Goal: Transaction & Acquisition: Subscribe to service/newsletter

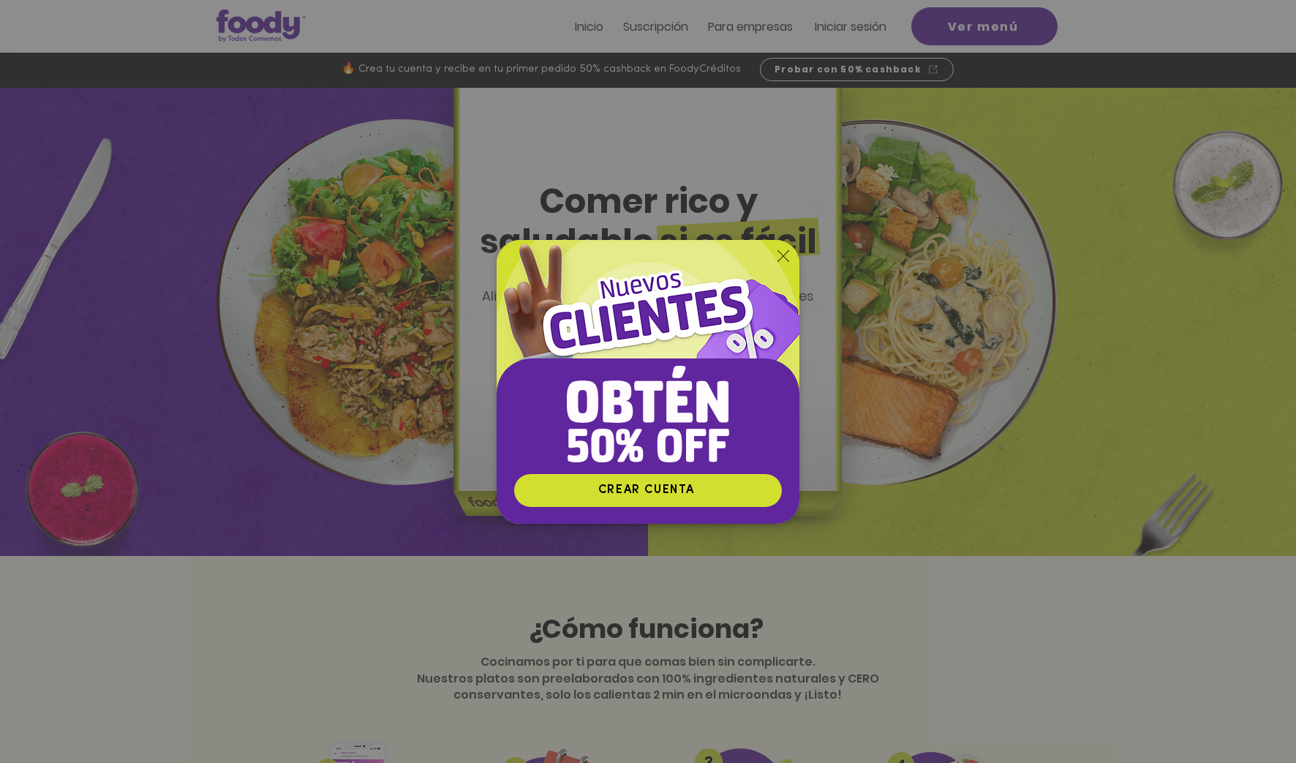
click at [858, 176] on div "Nuevos suscriptores 50% off" at bounding box center [648, 381] width 1296 height 763
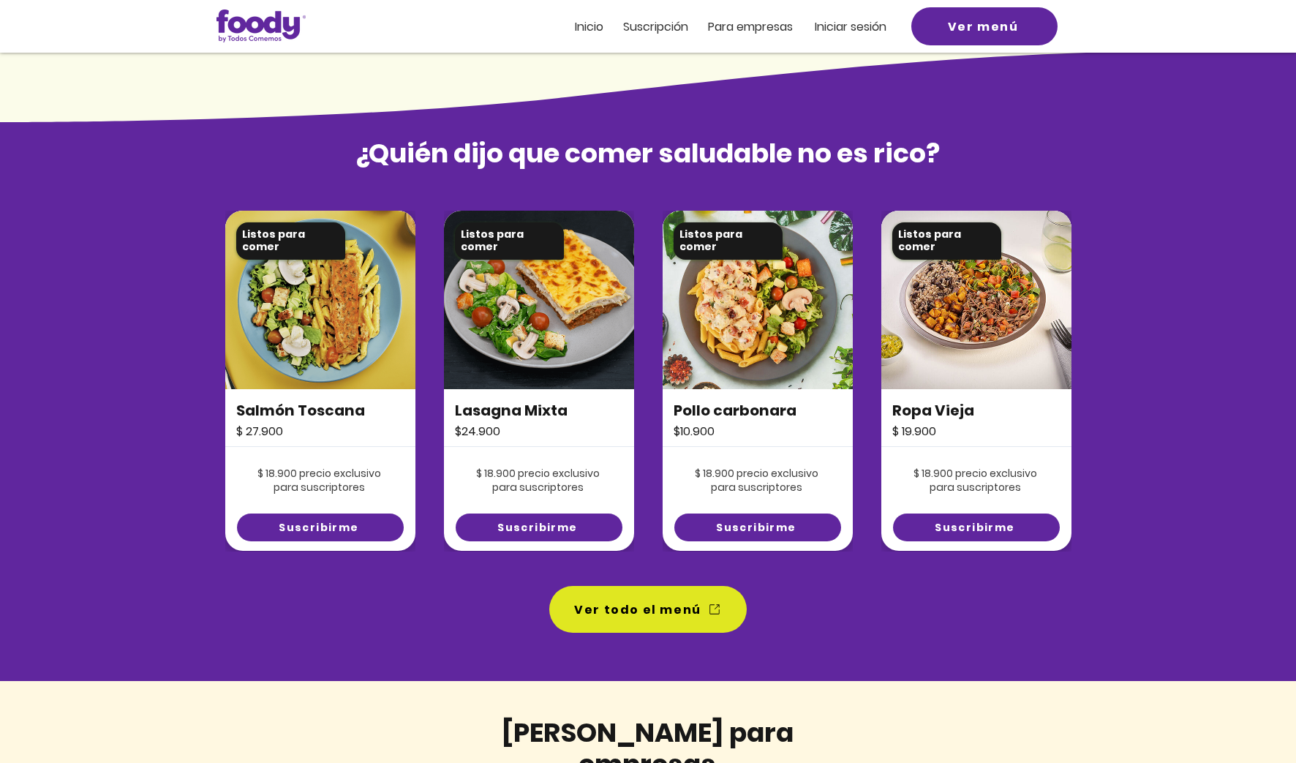
scroll to position [891, 0]
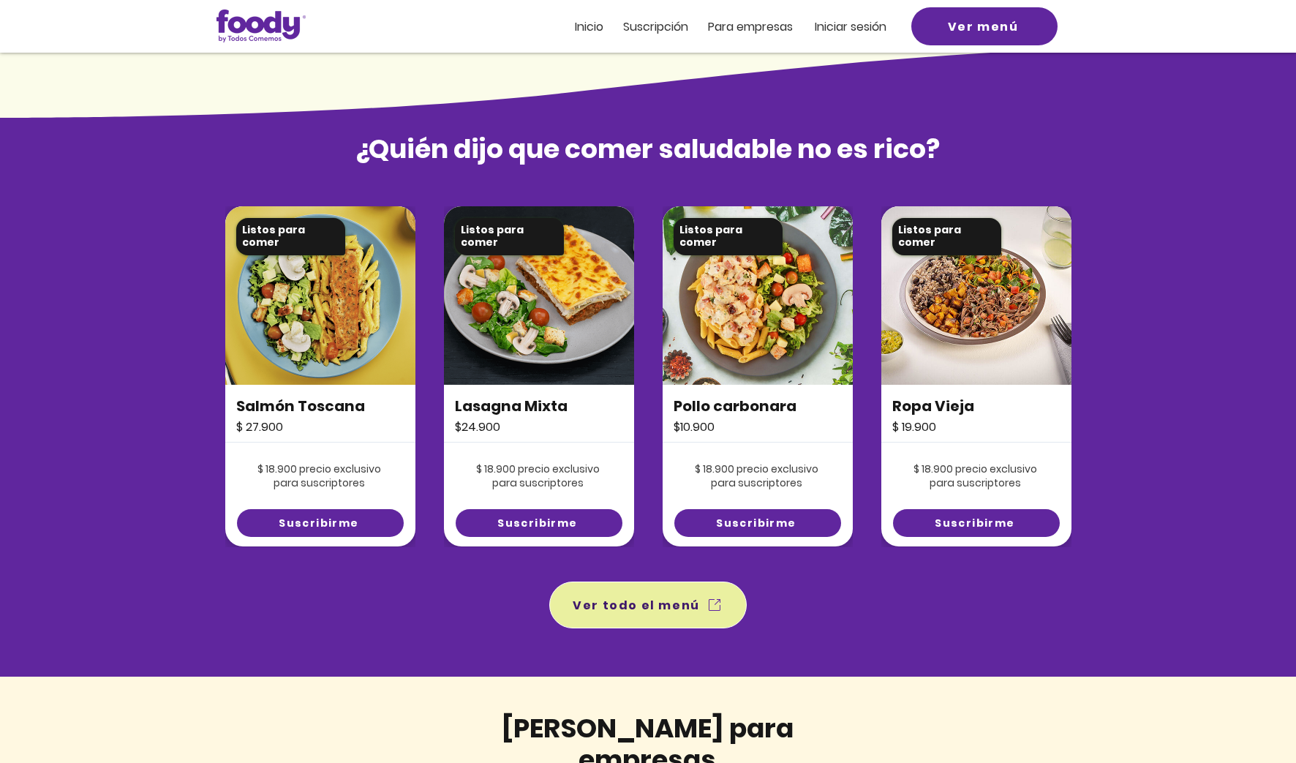
click at [700, 613] on span "Ver todo el menú" at bounding box center [648, 605] width 192 height 41
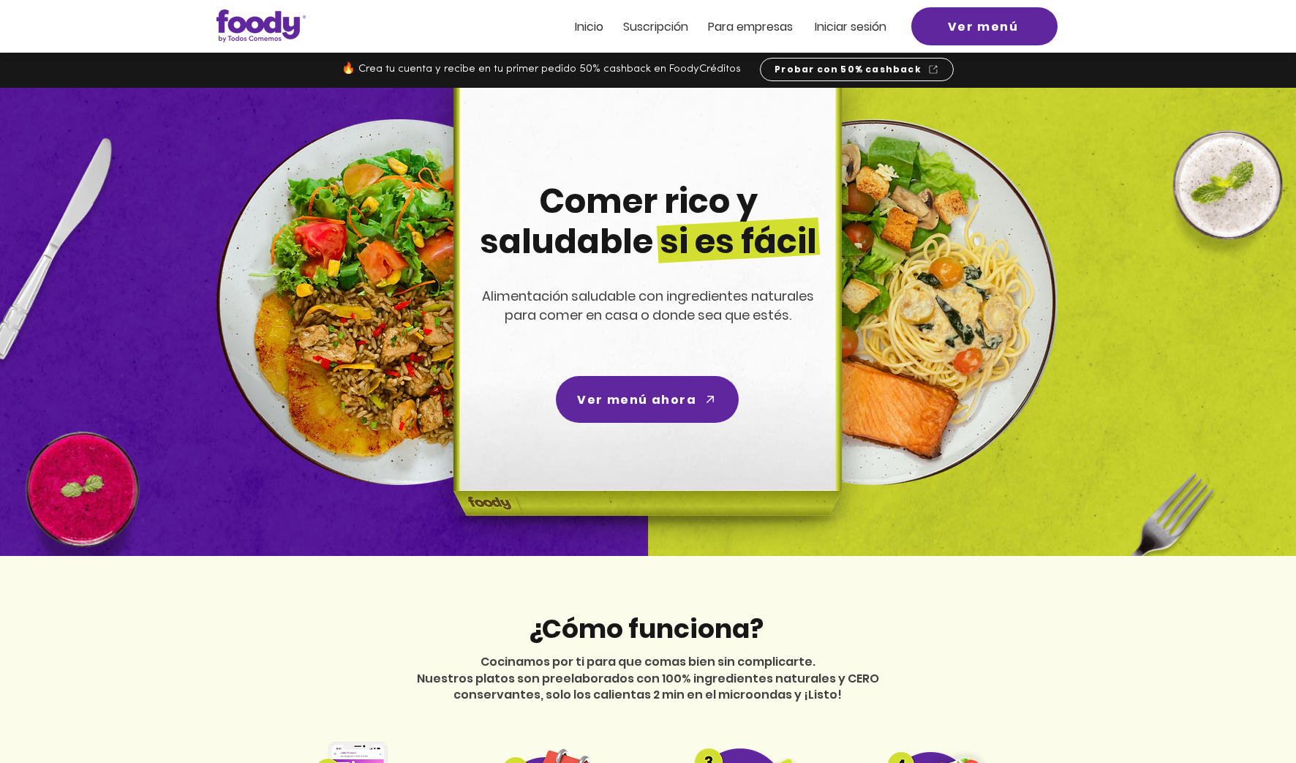
click at [642, 28] on span "Suscripción" at bounding box center [655, 26] width 65 height 17
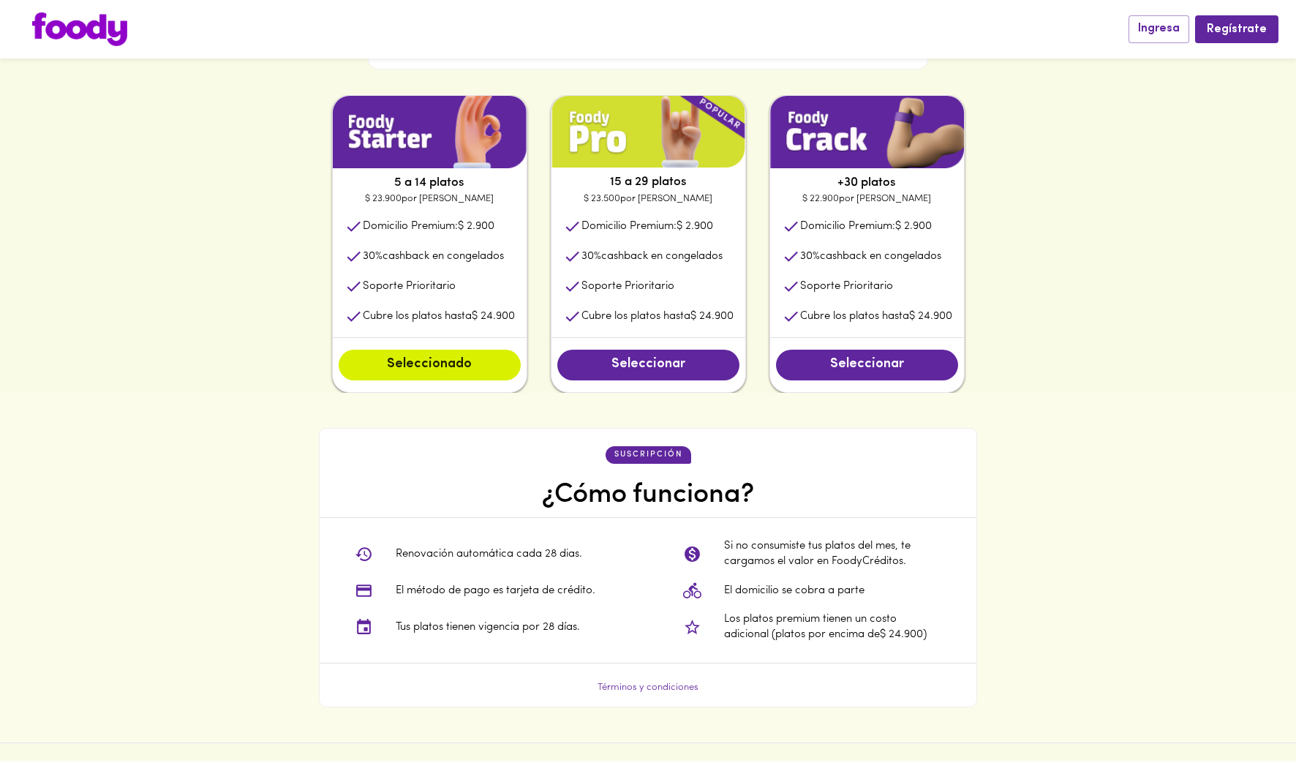
scroll to position [729, 0]
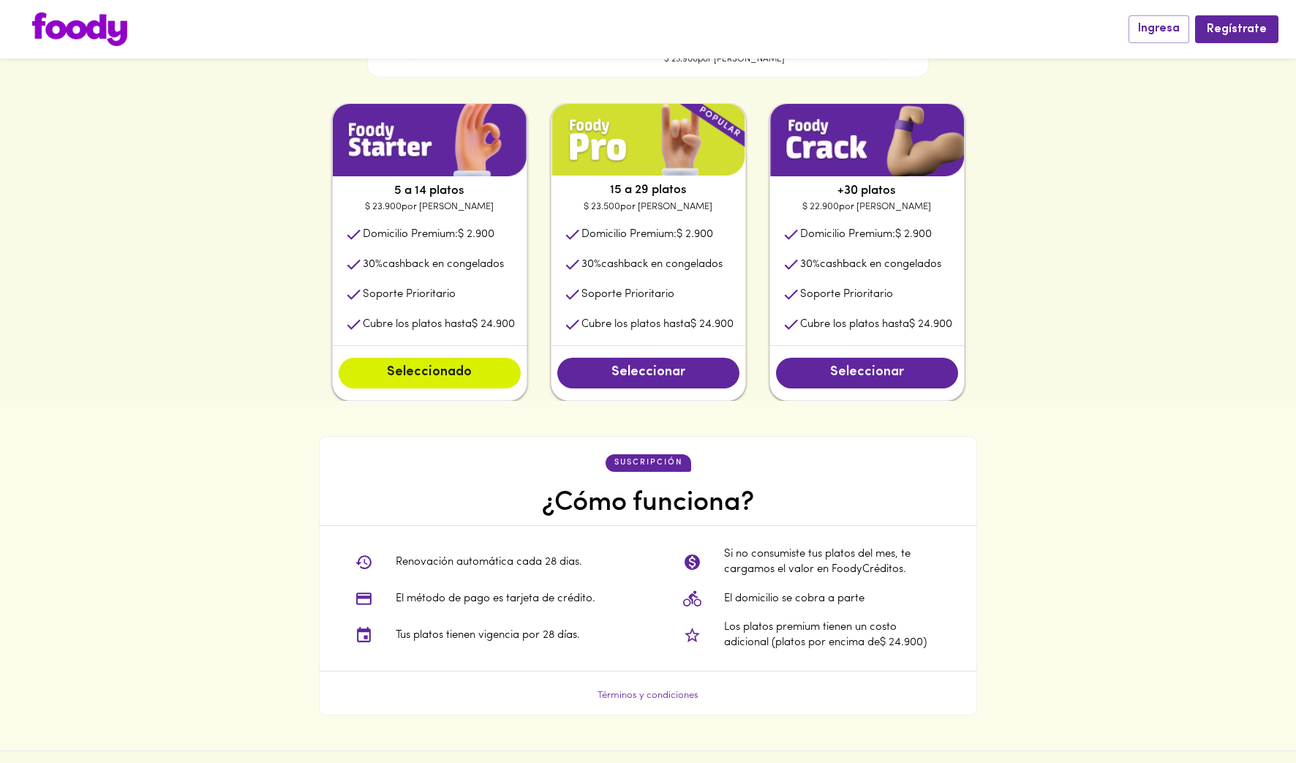
click at [884, 371] on span "Seleccionar" at bounding box center [867, 373] width 153 height 16
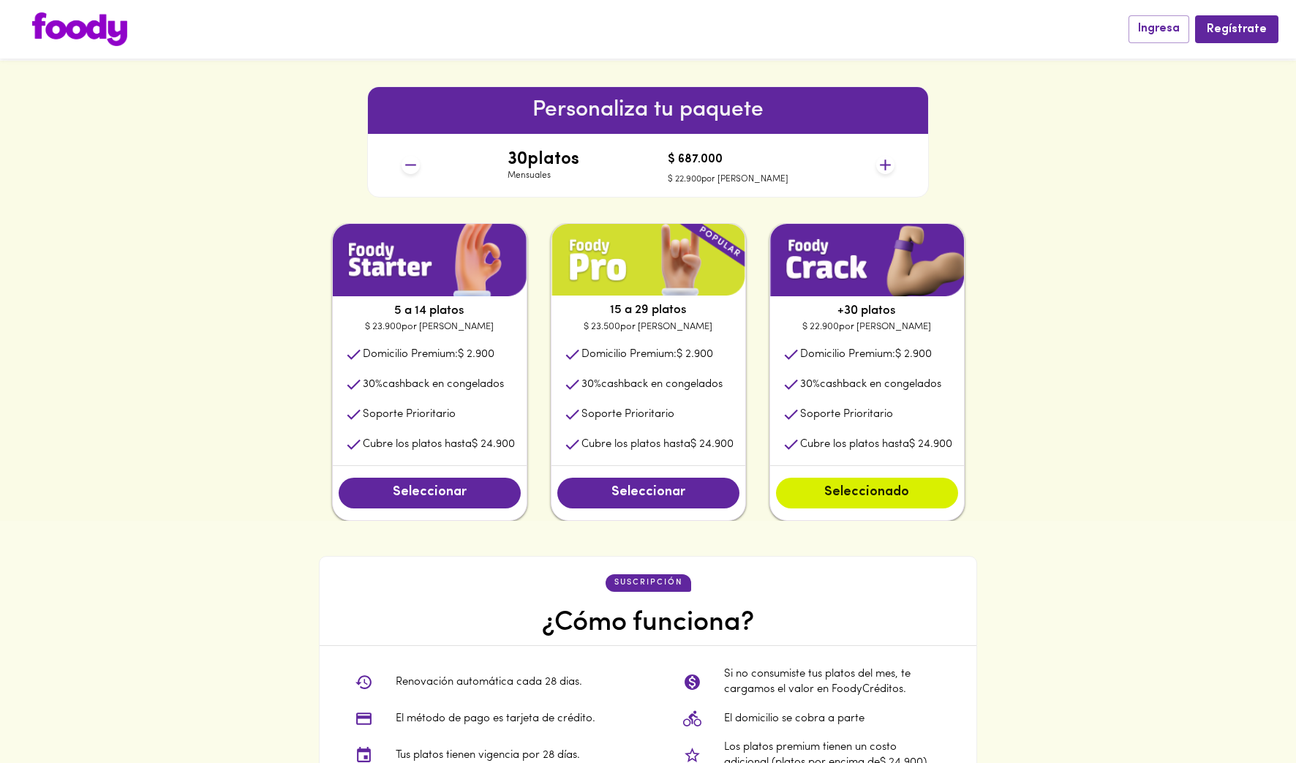
scroll to position [606, 0]
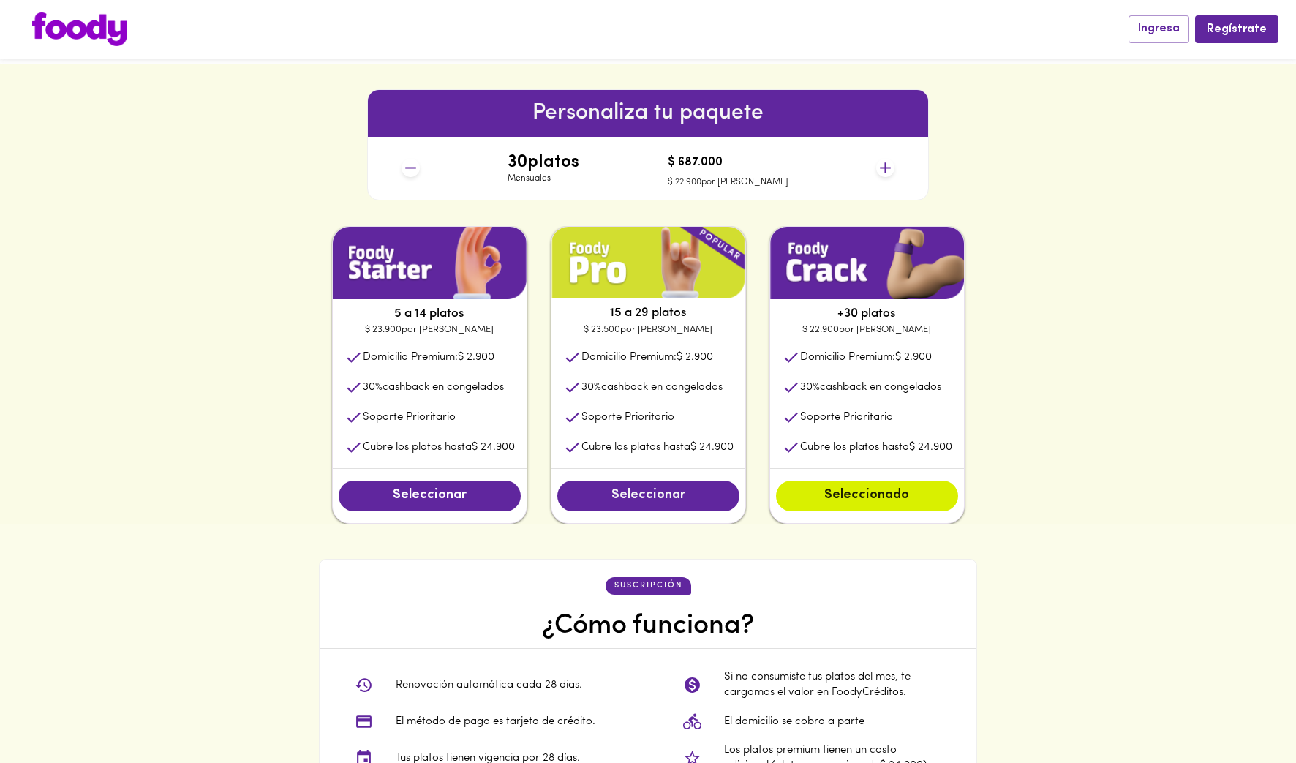
click at [680, 497] on span "Seleccionar" at bounding box center [648, 496] width 153 height 16
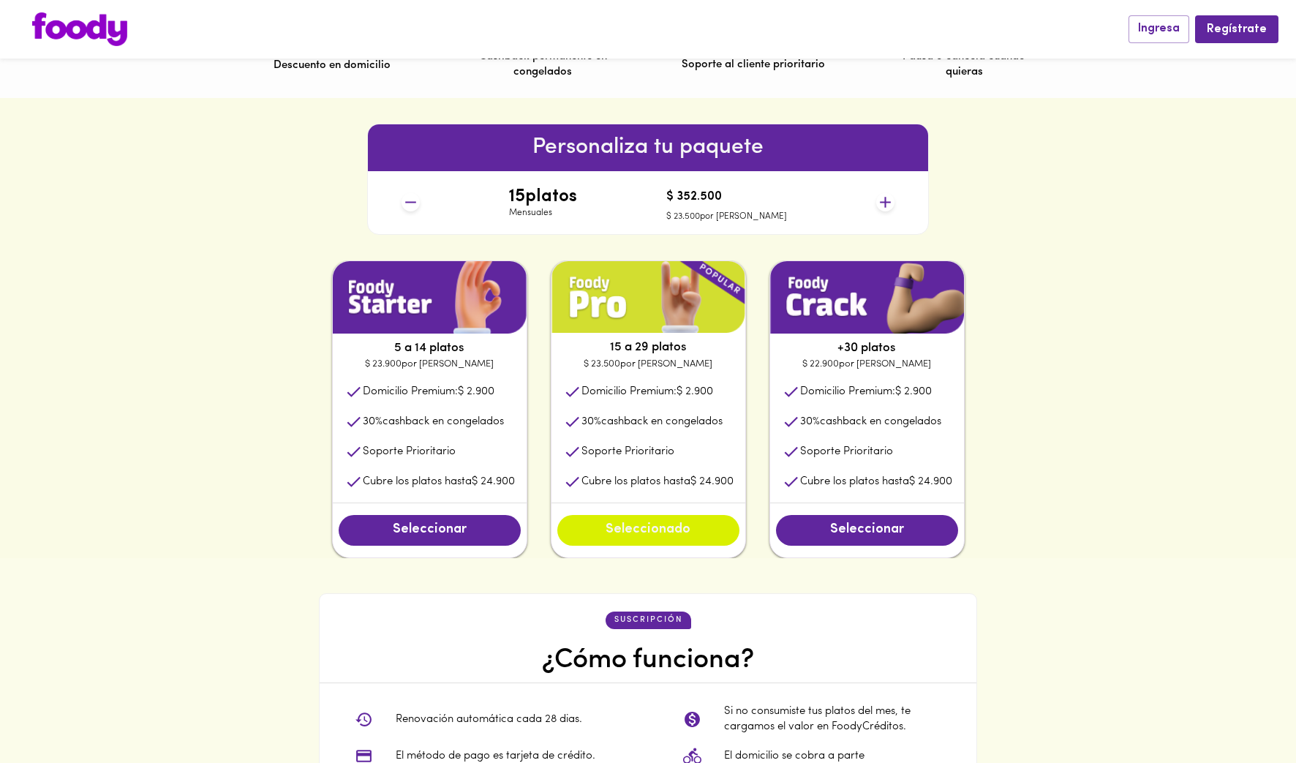
scroll to position [568, 0]
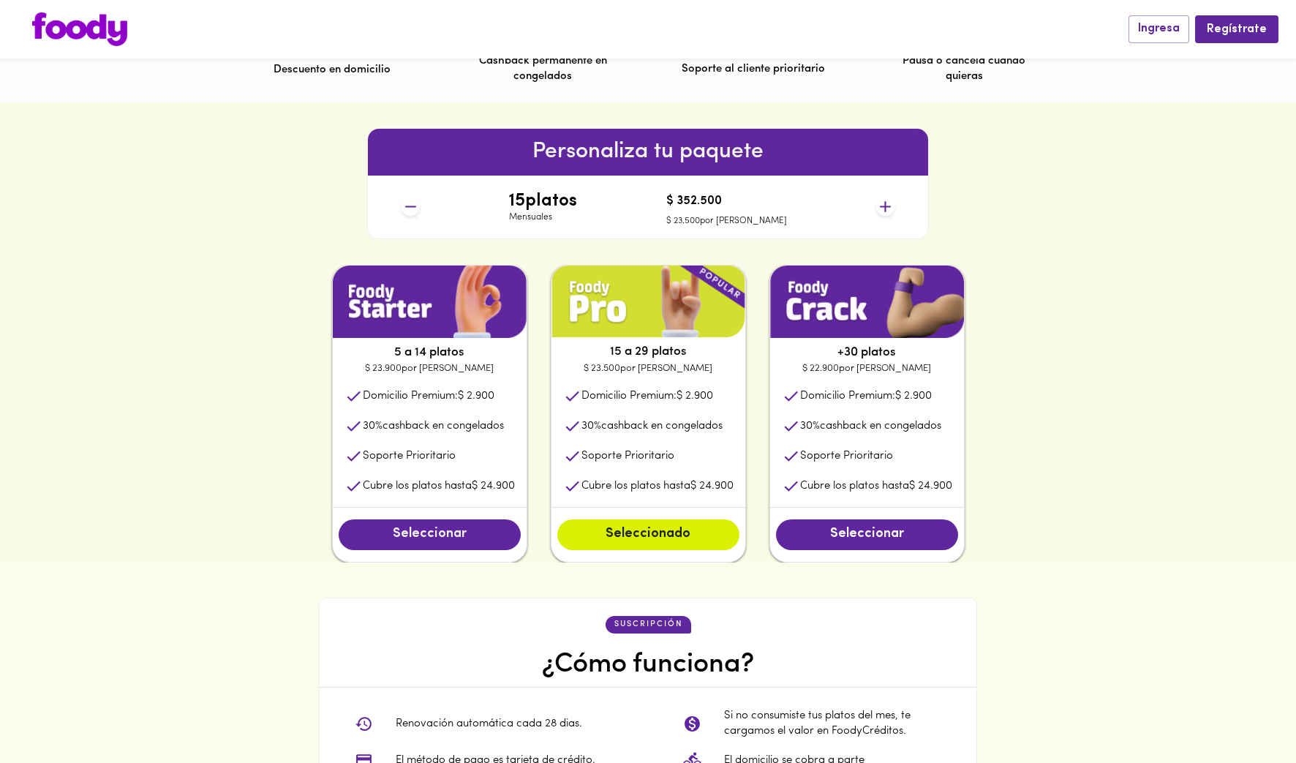
click at [476, 524] on button "Seleccionar" at bounding box center [430, 534] width 182 height 31
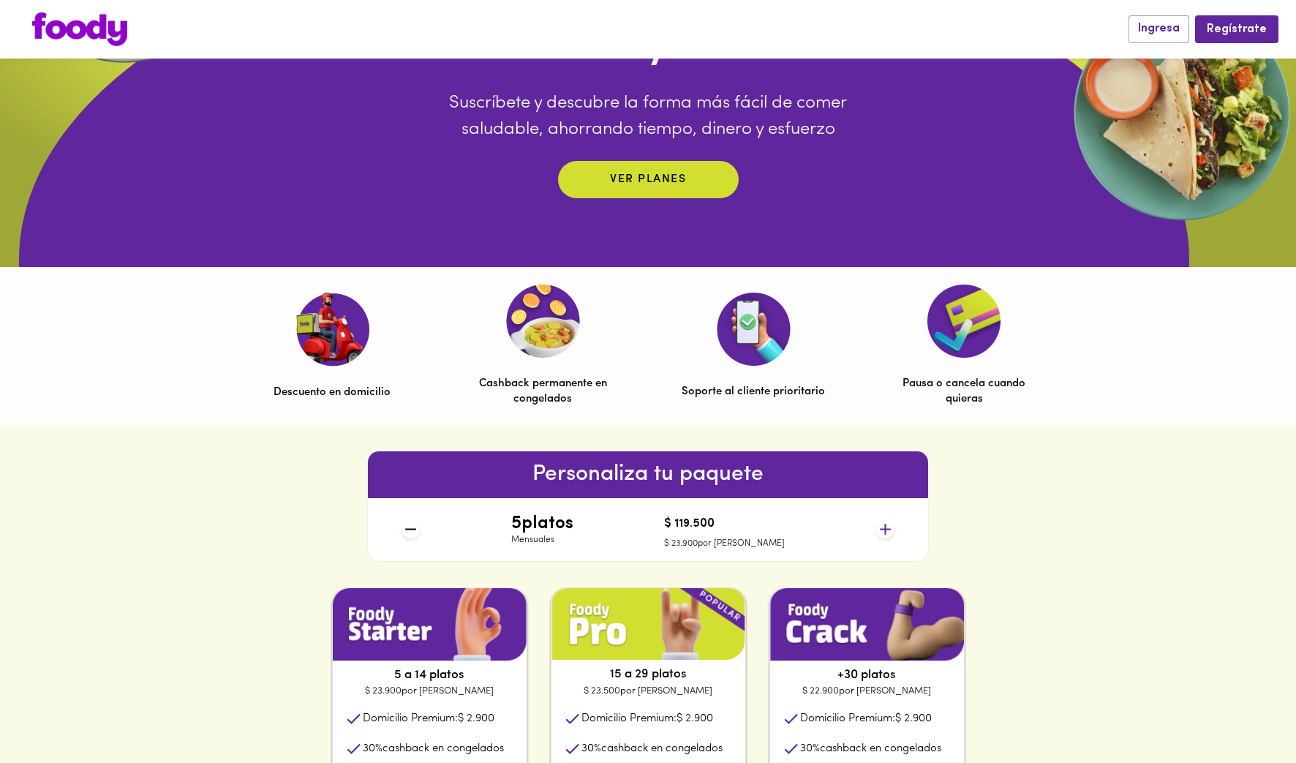
scroll to position [0, 0]
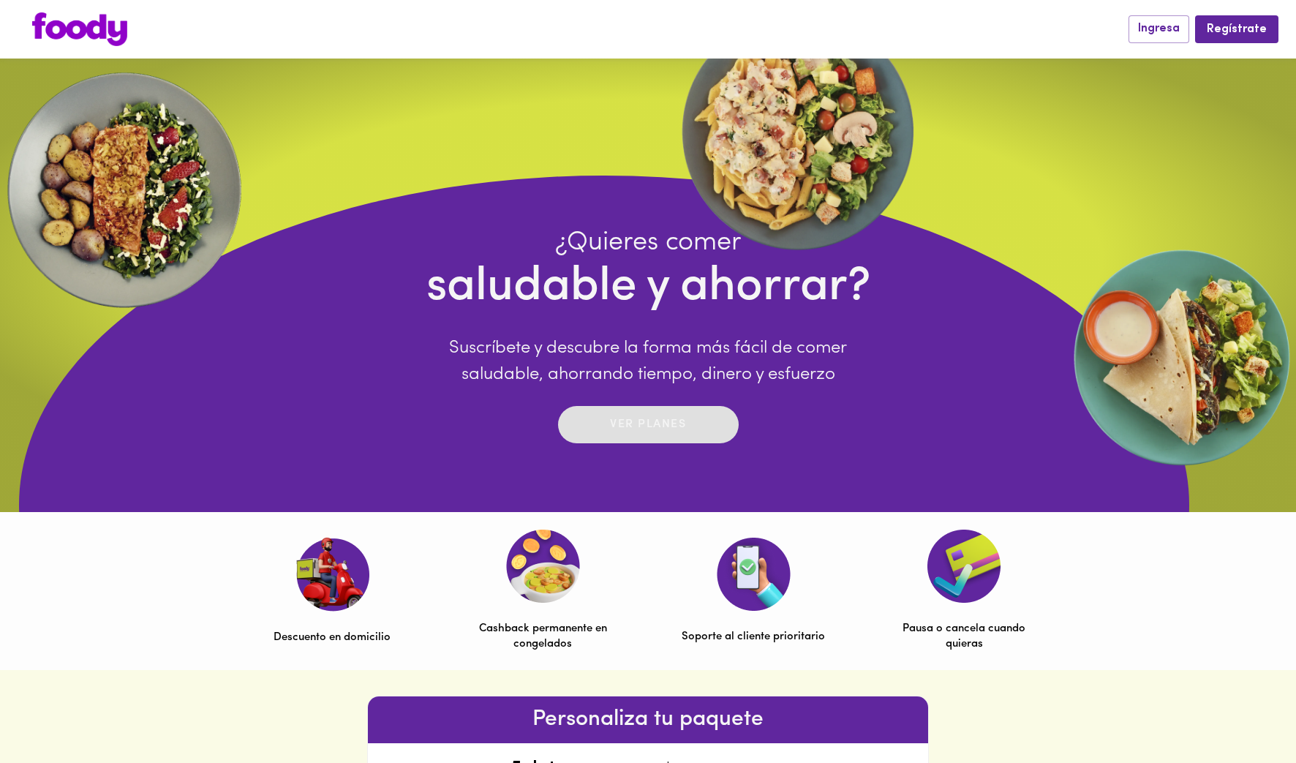
click at [658, 421] on p "Ver planes" at bounding box center [648, 424] width 76 height 17
click at [372, 389] on div "¿Quieres comer saludable y ahorrar? Suscríbete y descubre la forma más fácil de…" at bounding box center [648, 505] width 1463 height 658
click at [104, 37] on img at bounding box center [79, 29] width 95 height 34
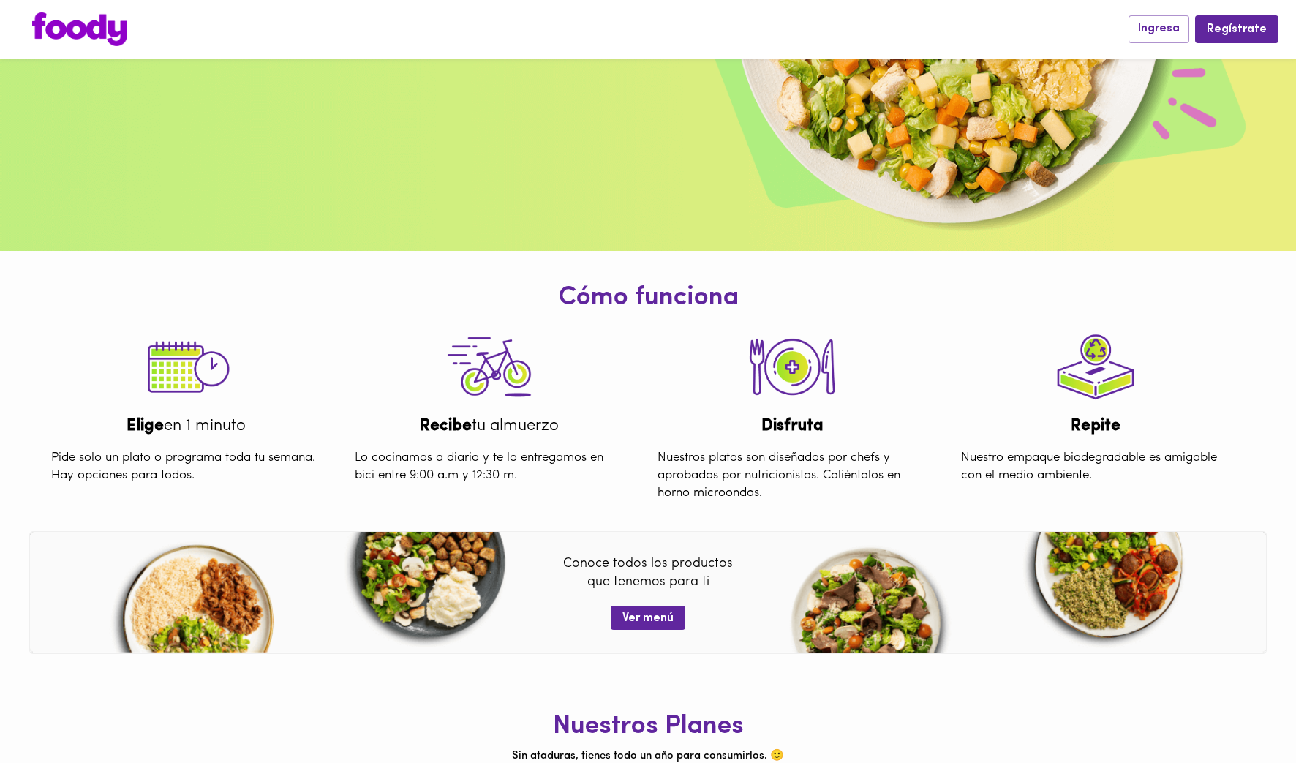
scroll to position [437, 0]
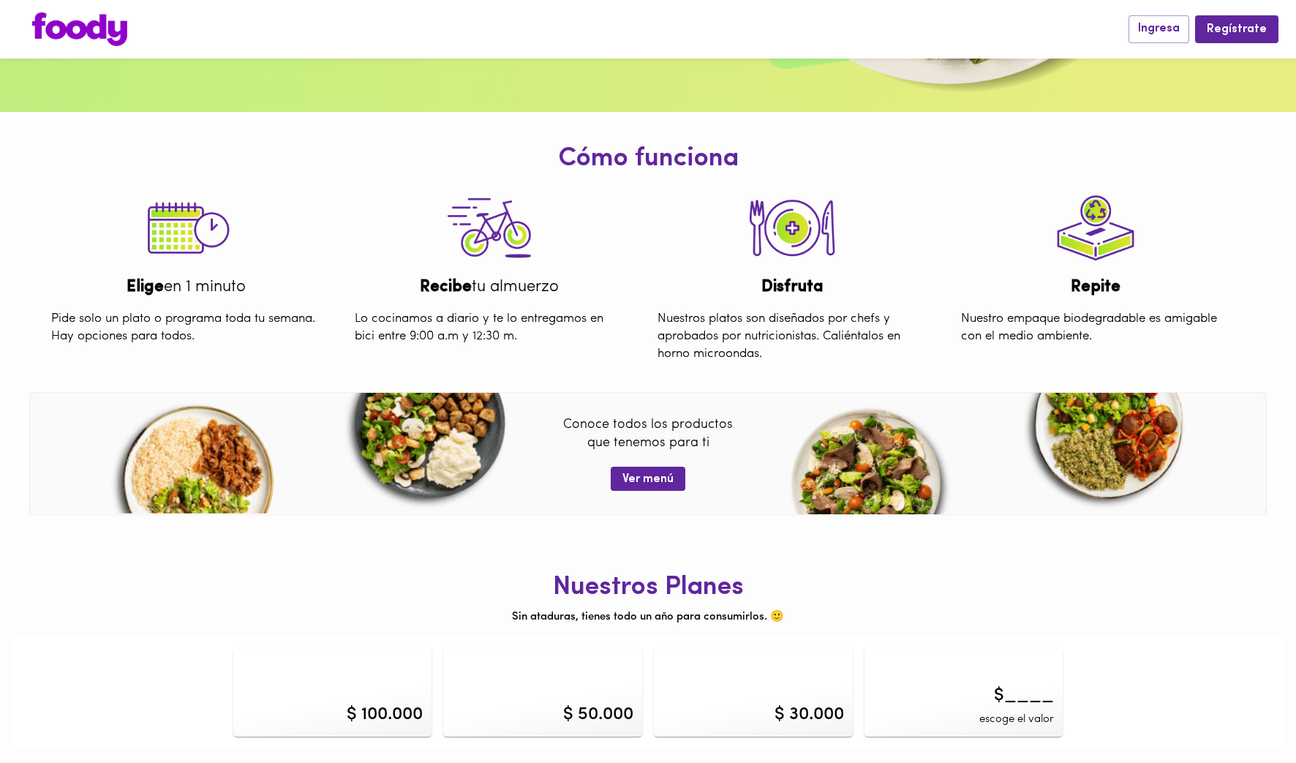
click at [391, 704] on div "$ 100.000" at bounding box center [385, 714] width 76 height 25
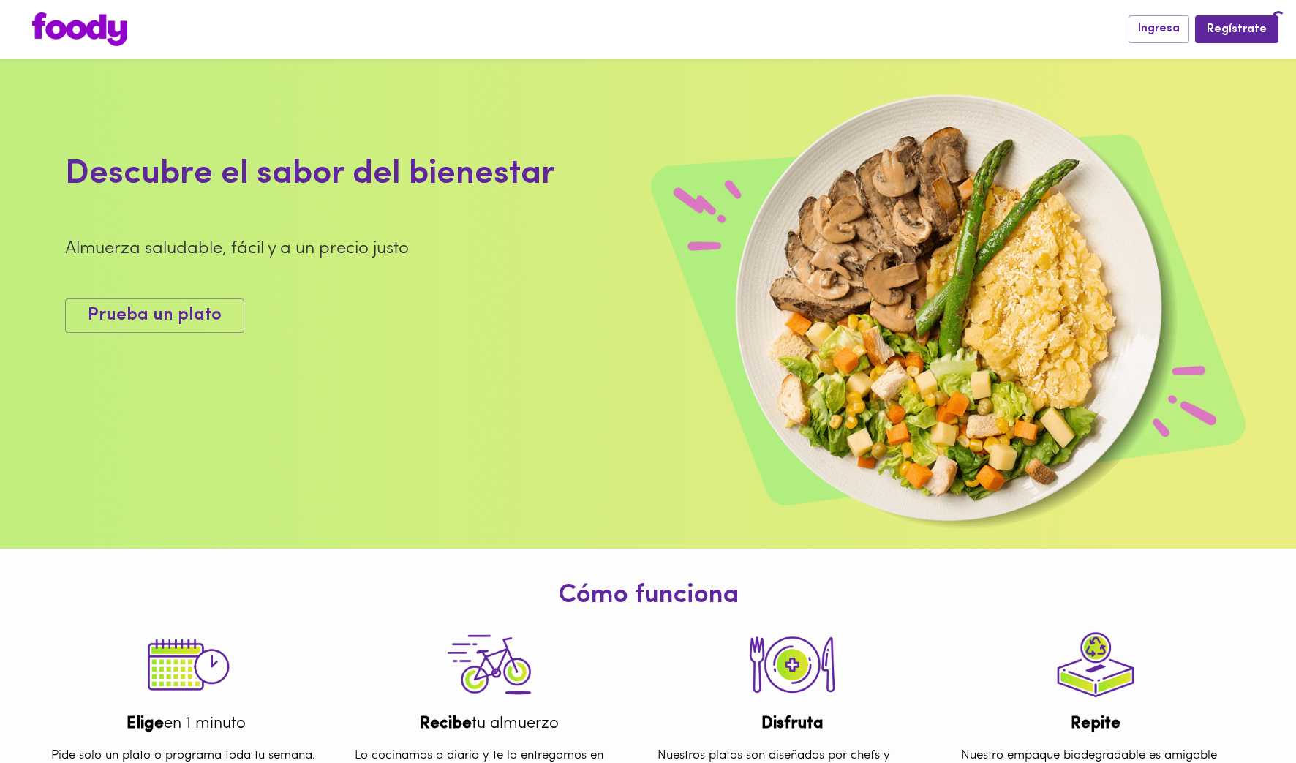
scroll to position [437, 0]
